Goal: Transaction & Acquisition: Purchase product/service

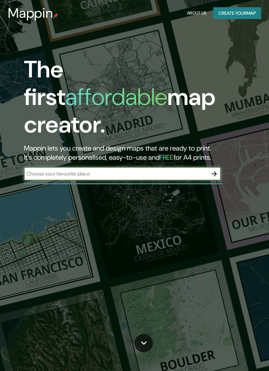
click at [109, 170] on input "text" at bounding box center [116, 174] width 184 height 8
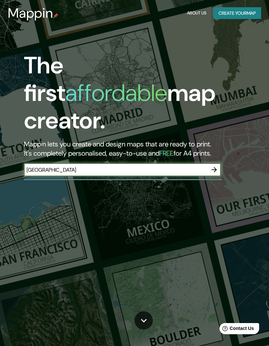
type input "[GEOGRAPHIC_DATA]"
click at [213, 166] on icon "button" at bounding box center [214, 170] width 8 height 8
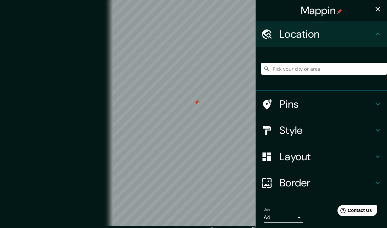
click at [196, 105] on div at bounding box center [196, 102] width 5 height 5
click at [234, 104] on div at bounding box center [233, 100] width 5 height 5
click at [198, 102] on div at bounding box center [200, 98] width 5 height 5
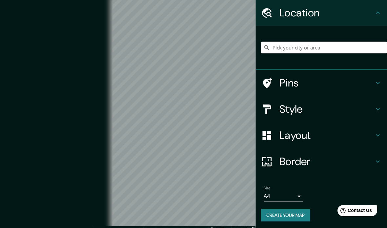
scroll to position [21, 0]
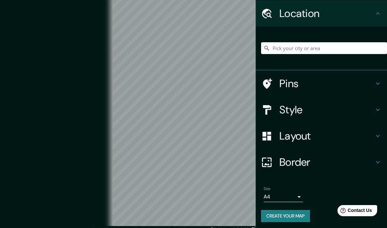
click at [269, 219] on button "Create your map" at bounding box center [285, 216] width 49 height 12
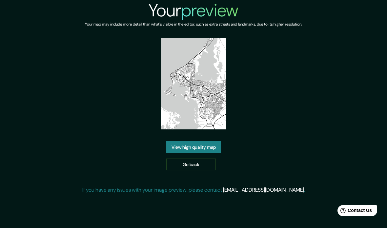
click at [214, 113] on img at bounding box center [193, 83] width 65 height 91
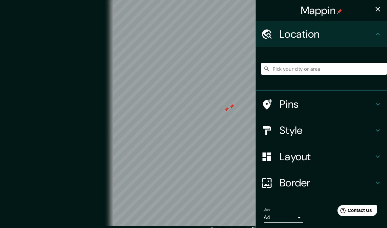
click at [229, 112] on div at bounding box center [226, 109] width 5 height 5
click at [233, 109] on div at bounding box center [231, 106] width 5 height 5
click at [237, 108] on div at bounding box center [237, 104] width 5 height 5
click at [158, 17] on div at bounding box center [158, 13] width 5 height 5
click at [329, 179] on h4 "Border" at bounding box center [326, 182] width 94 height 13
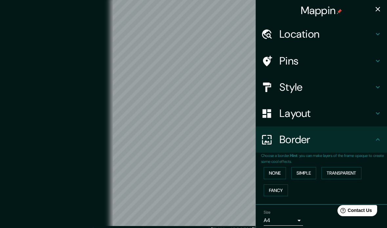
click at [322, 139] on h4 "Border" at bounding box center [326, 139] width 94 height 13
click at [291, 219] on body "Mappin Location Pins Style Layout Border Choose a border. Hint : you can make l…" at bounding box center [193, 114] width 387 height 228
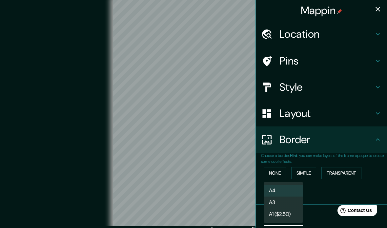
click at [287, 202] on li "A3" at bounding box center [283, 203] width 39 height 12
